Goal: Information Seeking & Learning: Check status

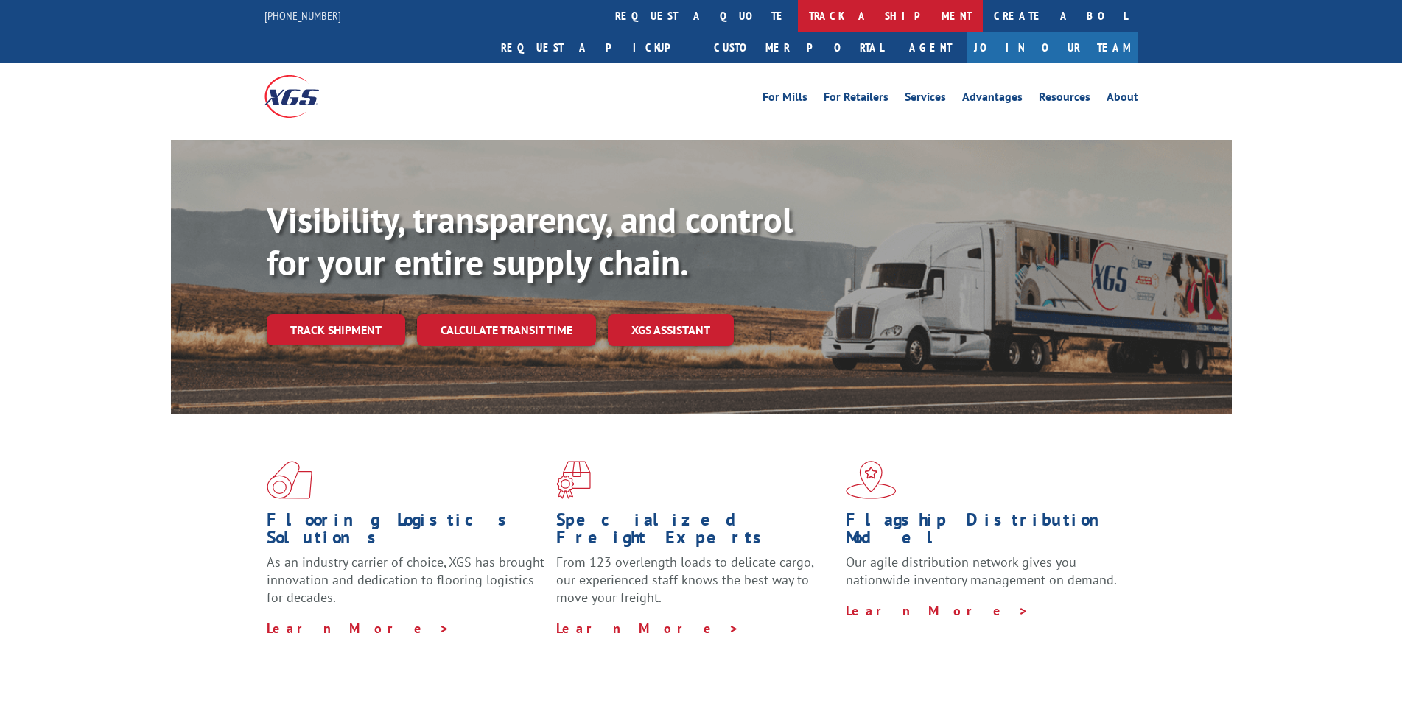
click at [798, 7] on link "track a shipment" at bounding box center [890, 16] width 185 height 32
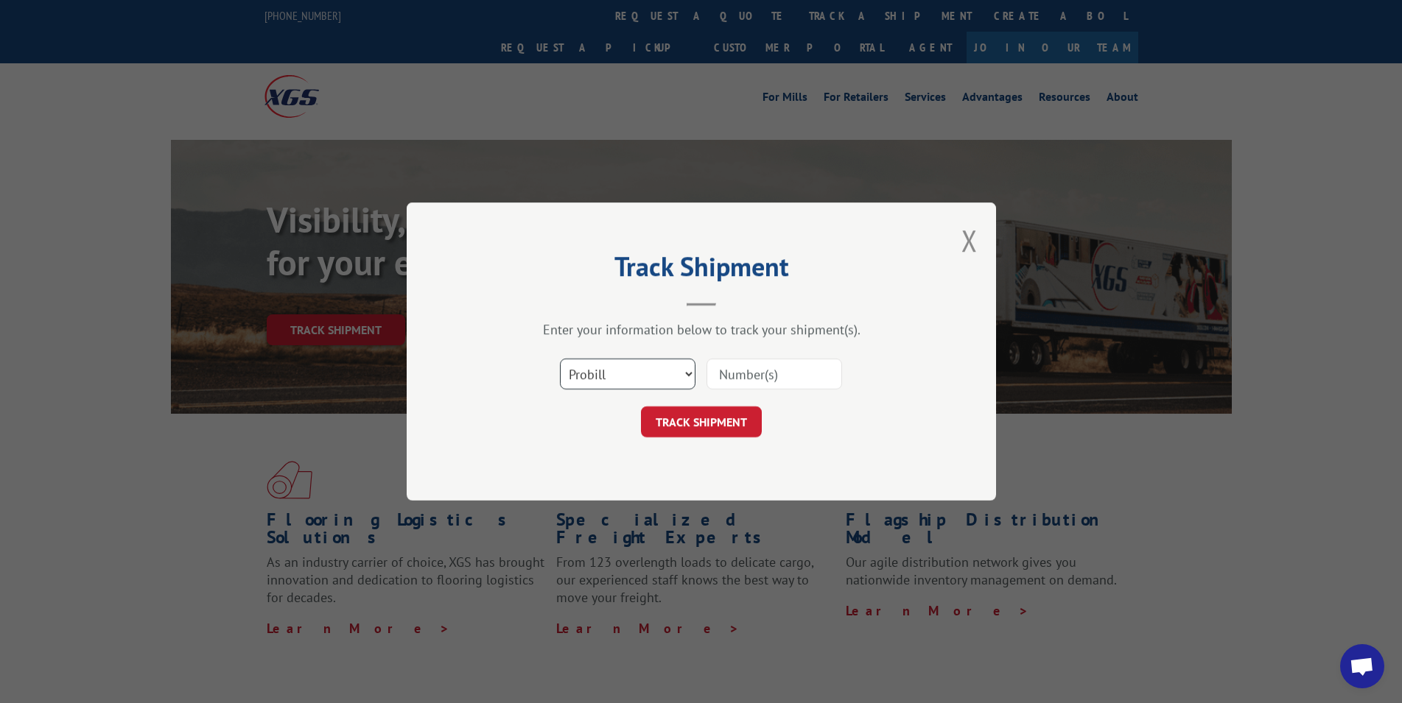
click at [560, 359] on select "Select category... Probill BOL PO" at bounding box center [628, 374] width 136 height 31
select select "bol"
click option "BOL" at bounding box center [0, 0] width 0 height 0
click at [745, 374] on input at bounding box center [774, 374] width 136 height 31
type input "363318"
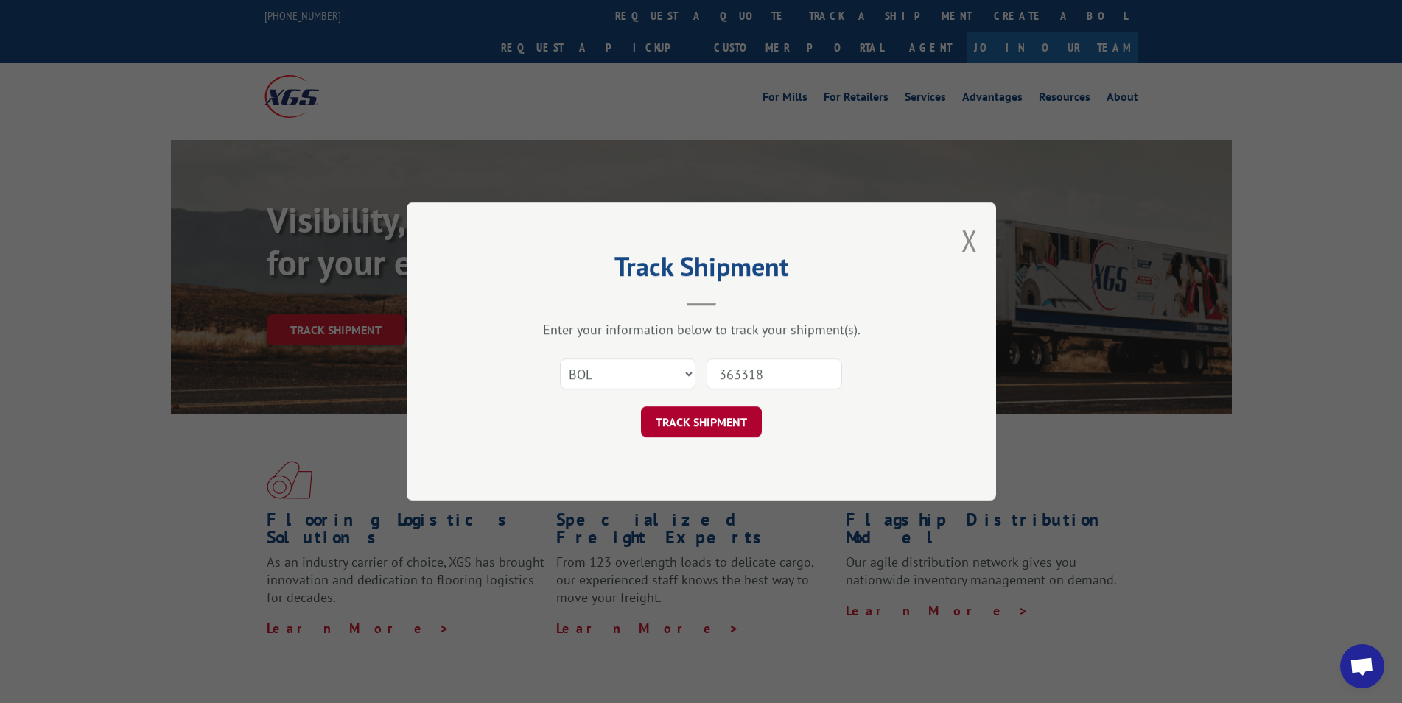
click at [718, 415] on button "TRACK SHIPMENT" at bounding box center [701, 422] width 121 height 31
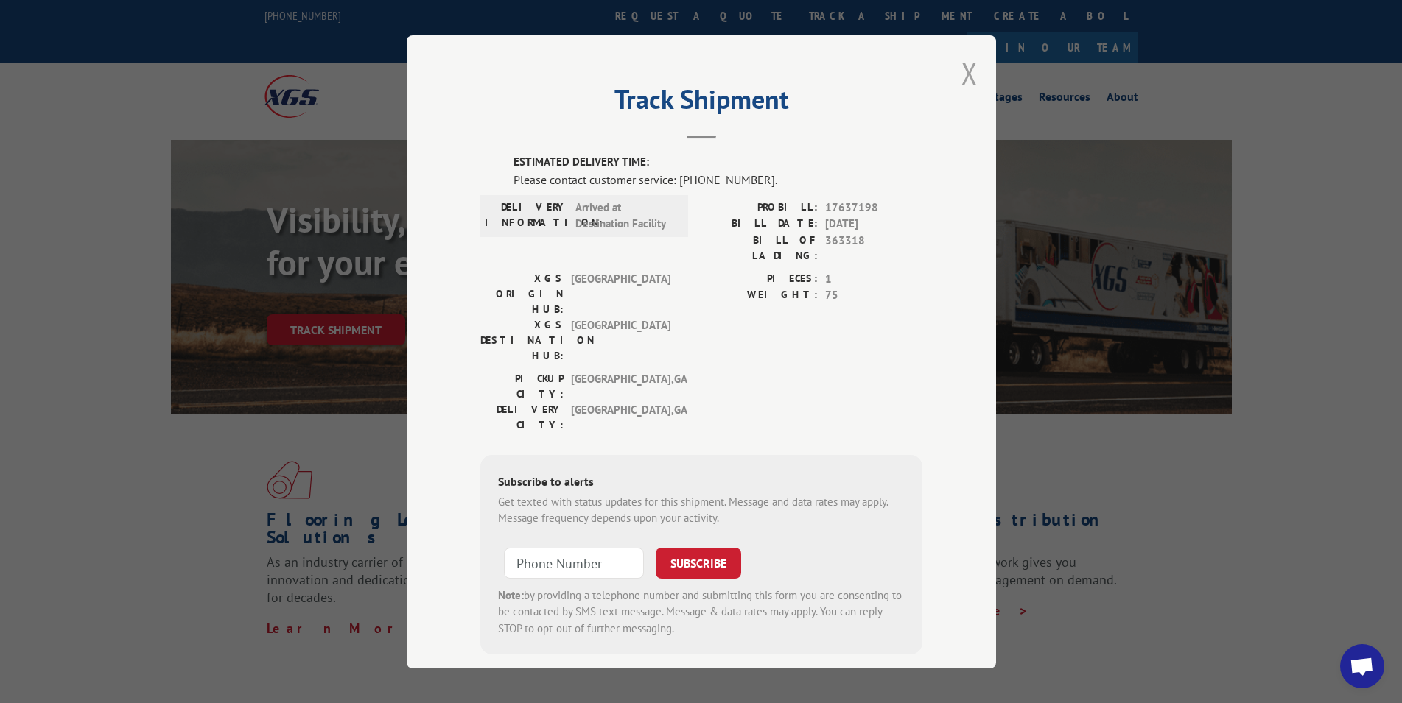
click at [961, 74] on button "Close modal" at bounding box center [969, 73] width 16 height 39
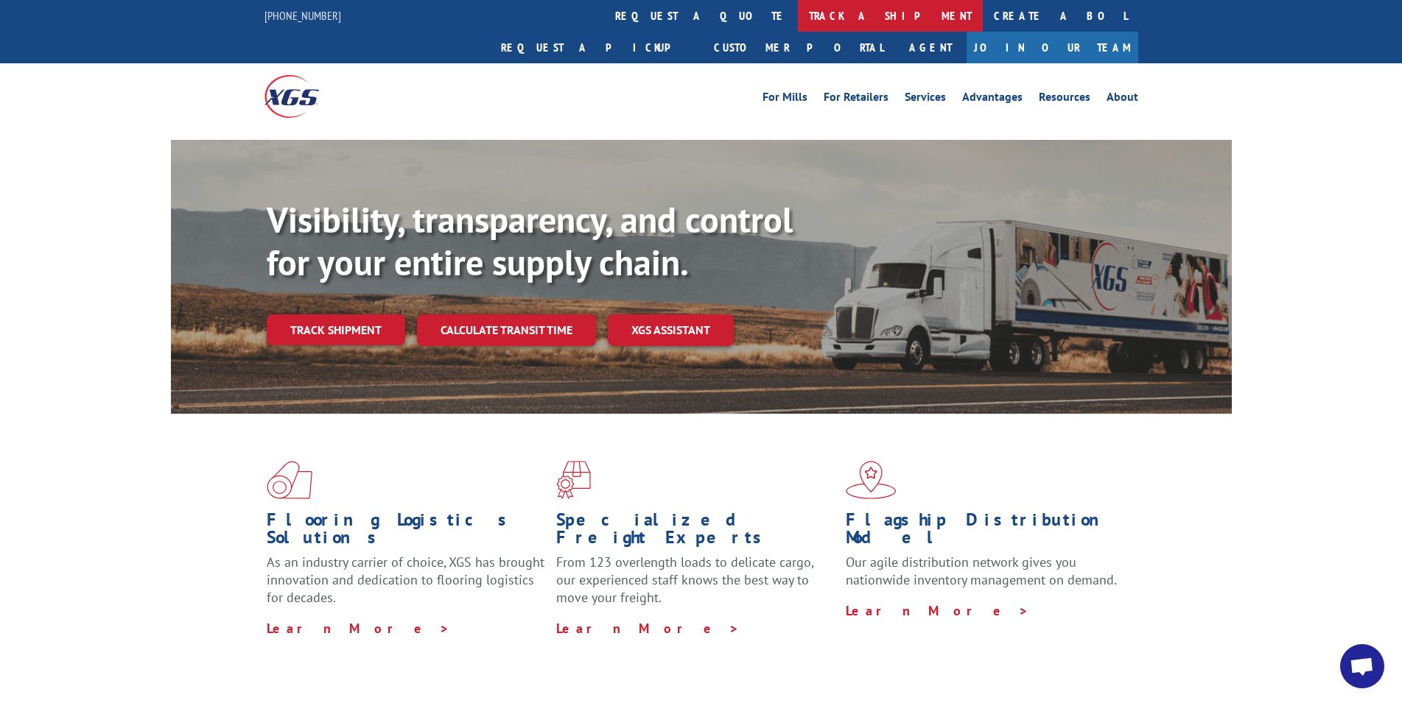
click at [798, 14] on link "track a shipment" at bounding box center [890, 16] width 185 height 32
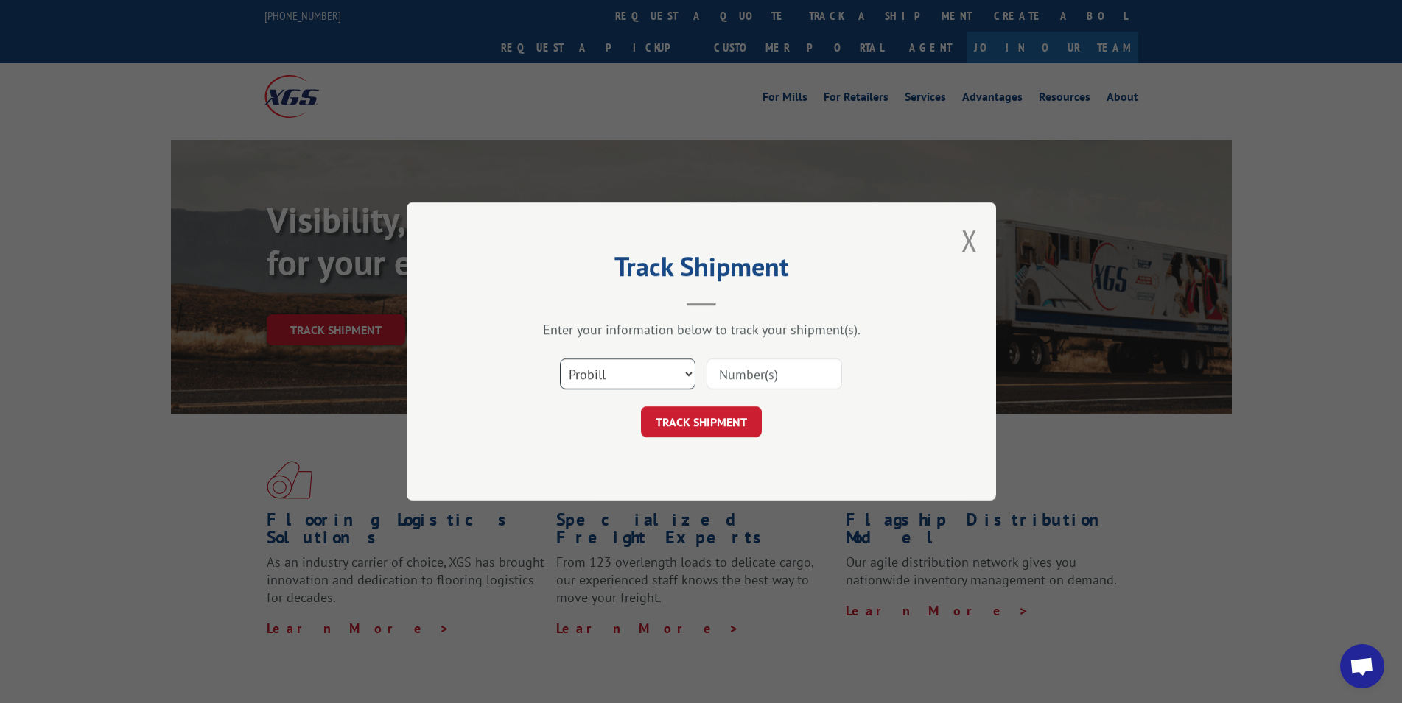
click at [560, 359] on select "Select category... Probill BOL PO" at bounding box center [628, 374] width 136 height 31
select select "bol"
click option "BOL" at bounding box center [0, 0] width 0 height 0
click at [783, 379] on input at bounding box center [774, 374] width 136 height 31
type input "363393"
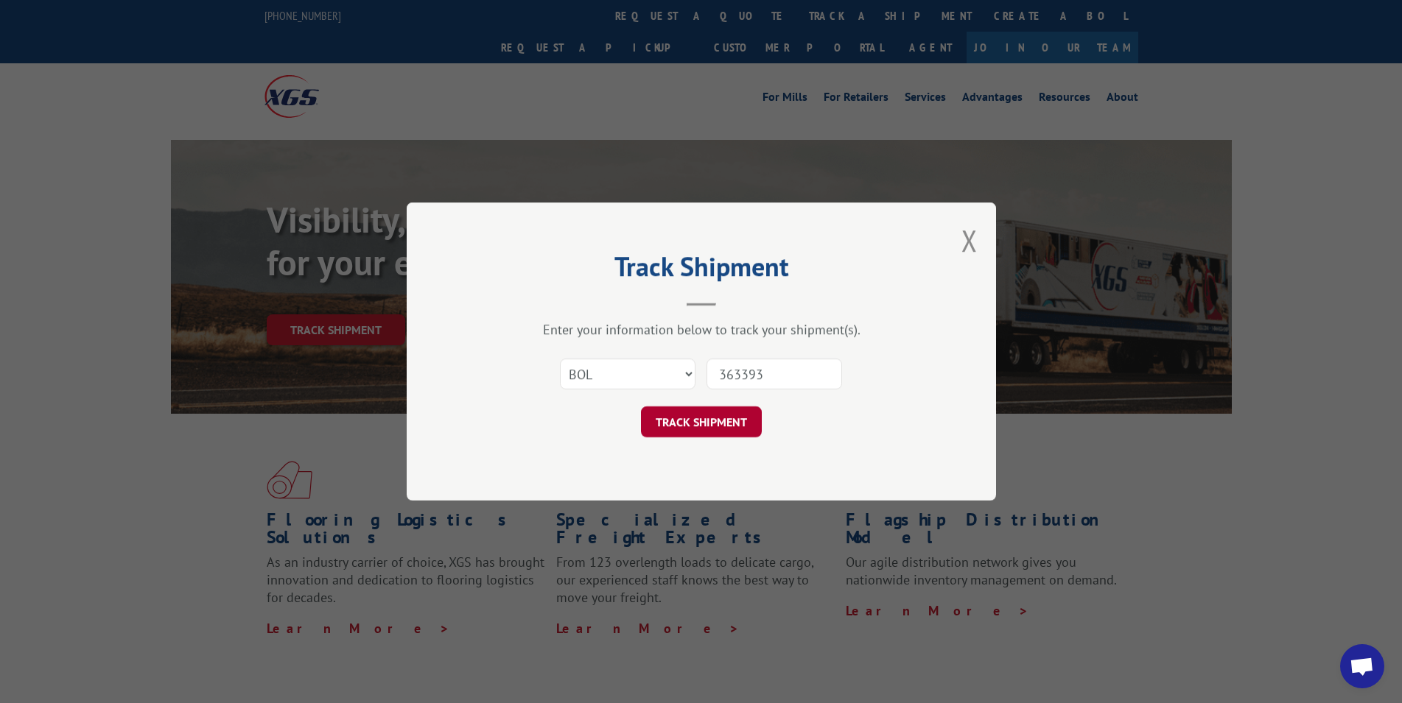
click at [734, 427] on button "TRACK SHIPMENT" at bounding box center [701, 422] width 121 height 31
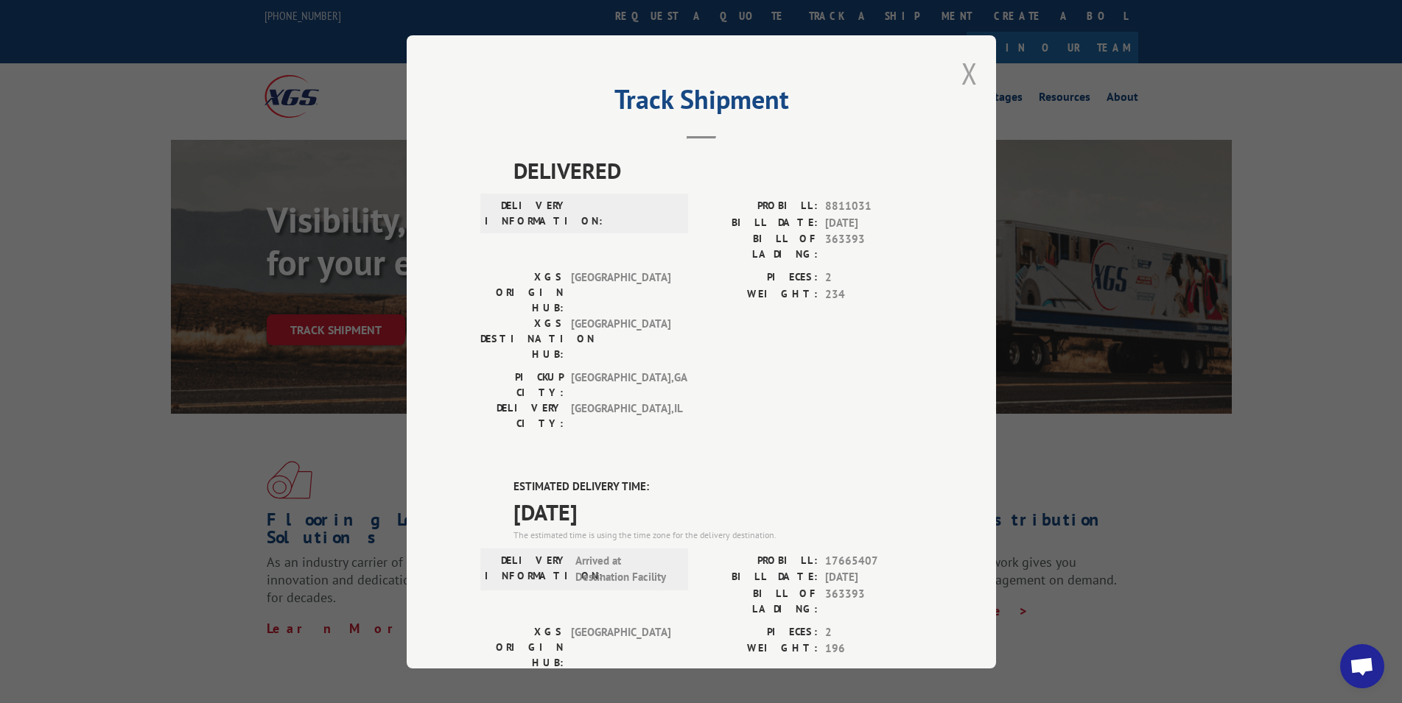
click at [961, 71] on button "Close modal" at bounding box center [969, 73] width 16 height 39
